Goal: Register for event/course

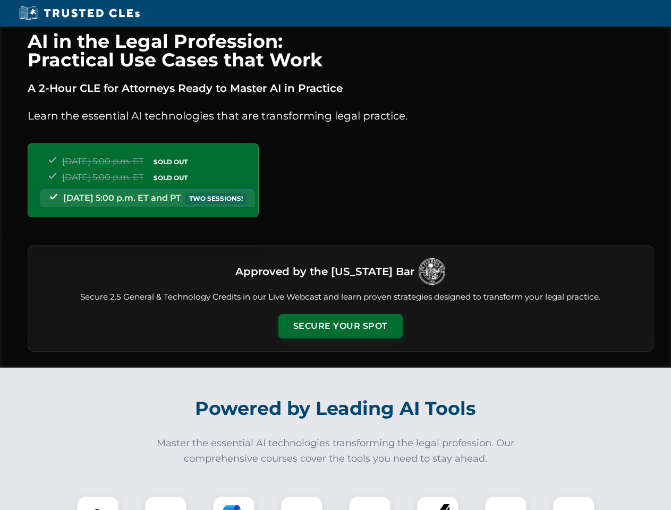
click at [340, 326] on button "Secure Your Spot" at bounding box center [340, 326] width 124 height 24
click at [98, 503] on img at bounding box center [97, 517] width 31 height 31
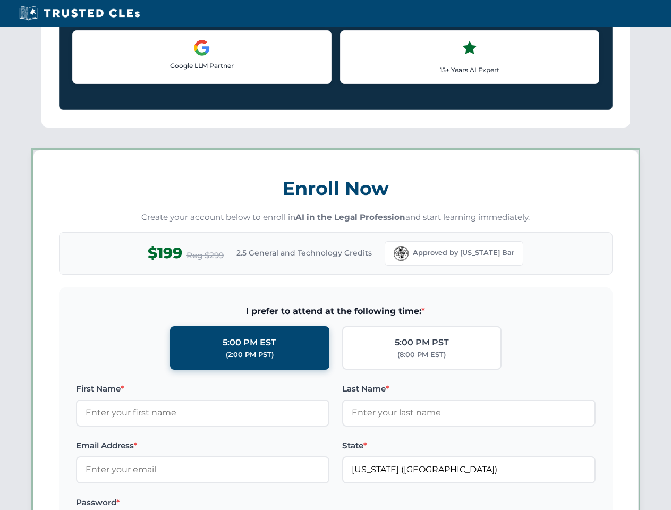
click at [234, 503] on label "Password *" at bounding box center [202, 502] width 253 height 13
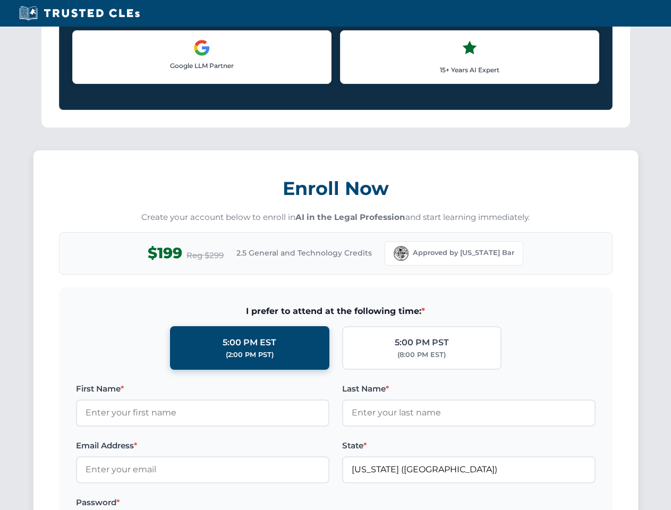
scroll to position [1043, 0]
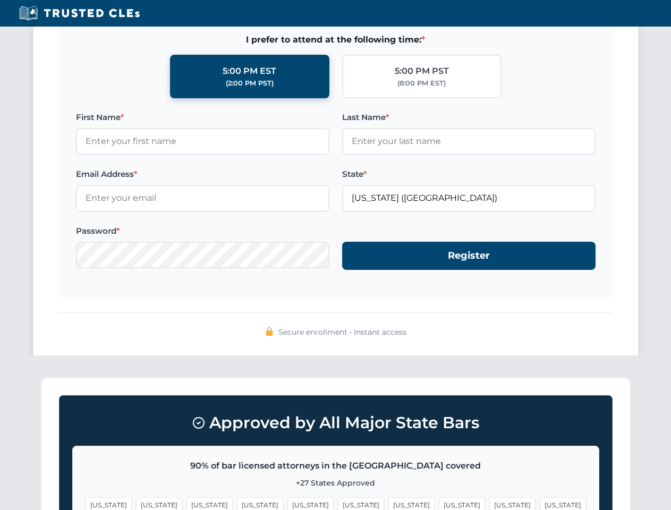
click at [489, 503] on span "[US_STATE]" at bounding box center [512, 504] width 46 height 15
